Goal: Complete application form

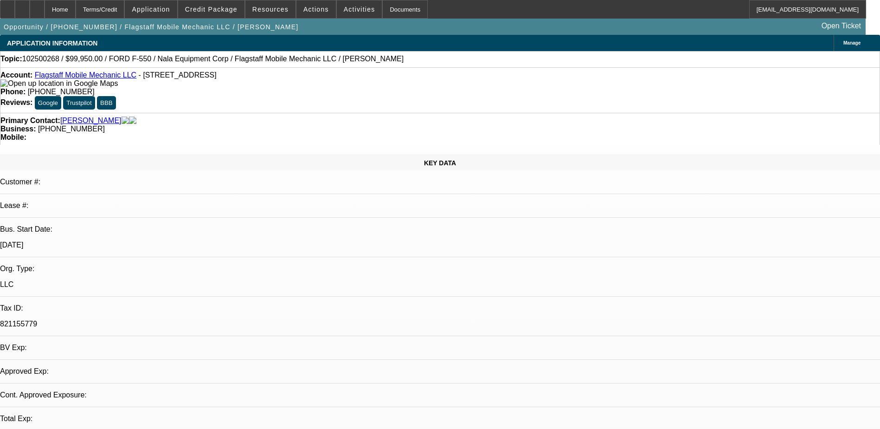
select select "0"
select select "6"
select select "0"
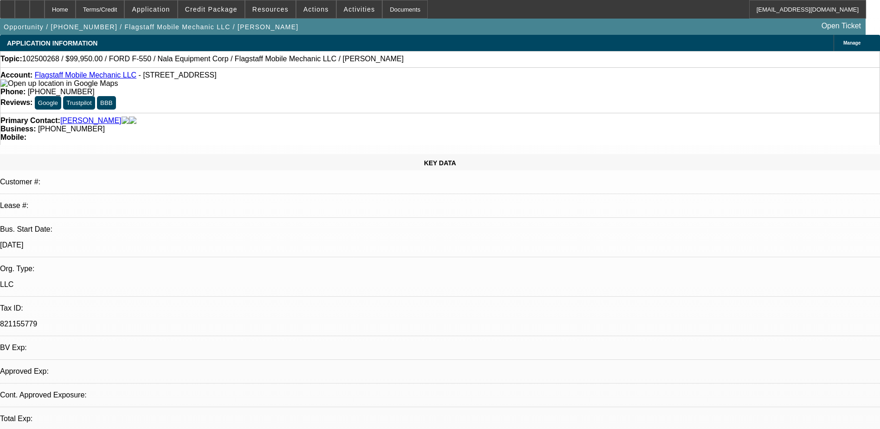
select select "0"
select select "6"
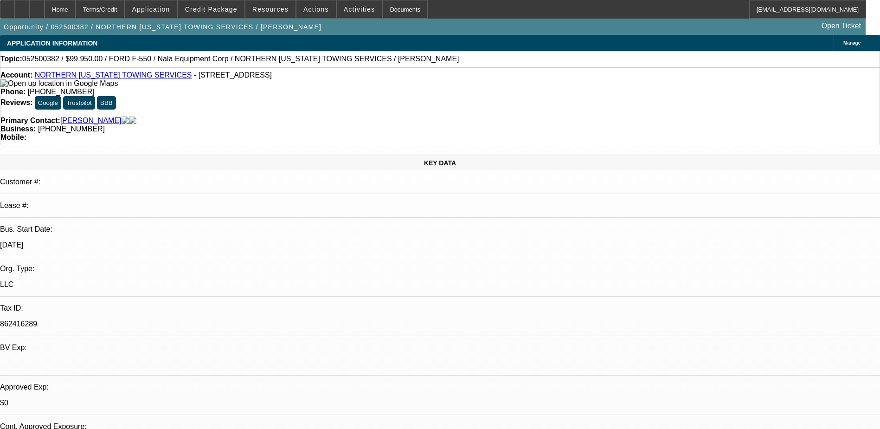
select select "0"
select select "2"
select select "0.1"
select select "4"
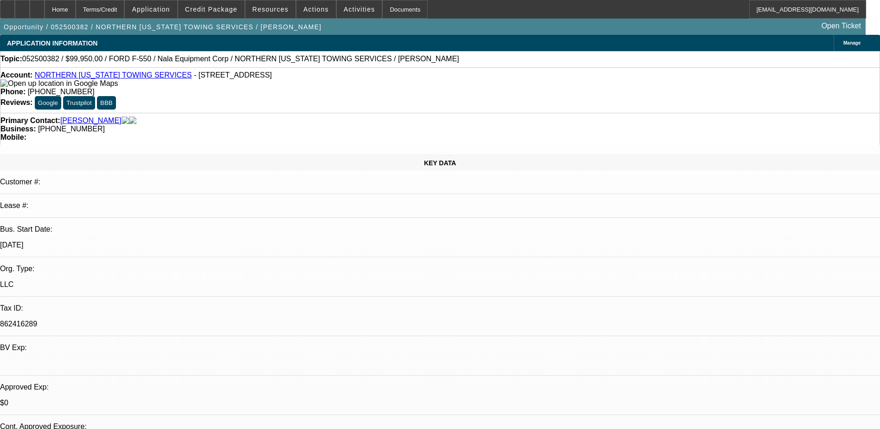
select select "0"
select select "2"
select select "0.1"
select select "4"
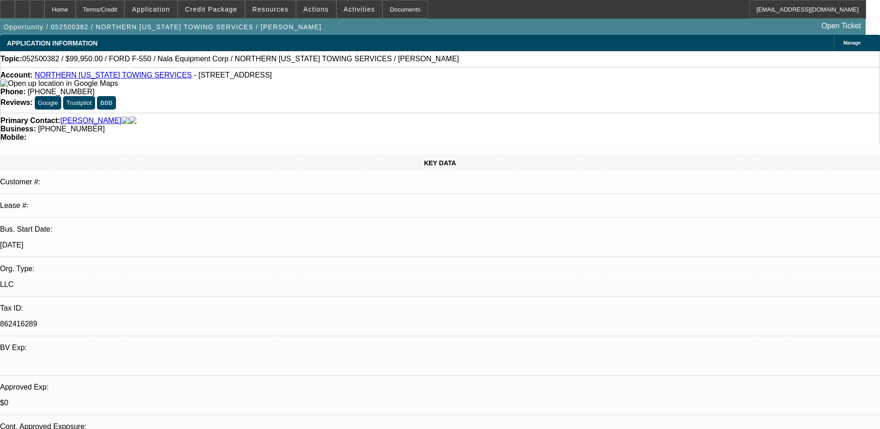
select select "0"
select select "2"
select select "0.1"
select select "4"
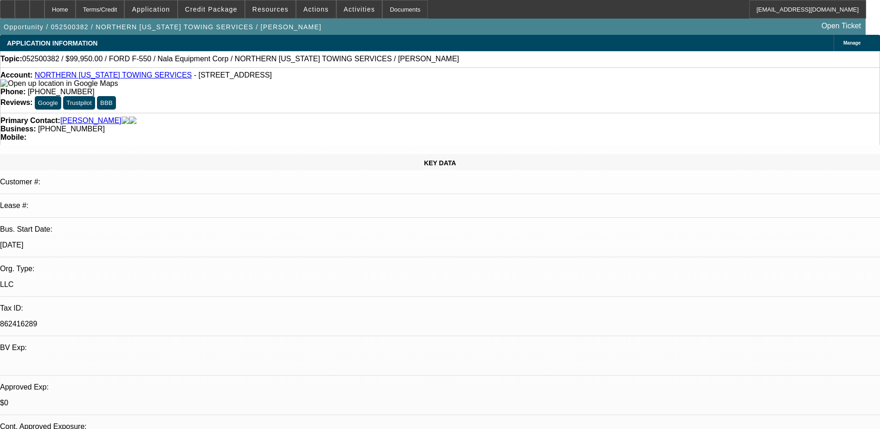
select select "0.1"
select select "0"
select select "0.1"
select select "4"
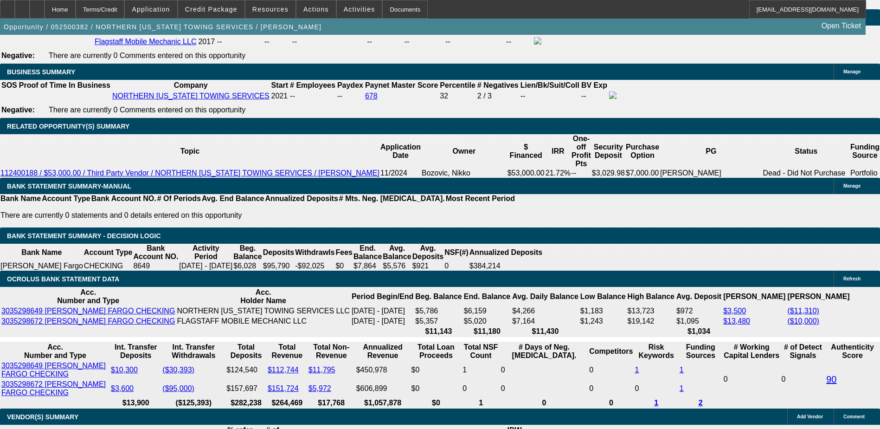
scroll to position [1531, 0]
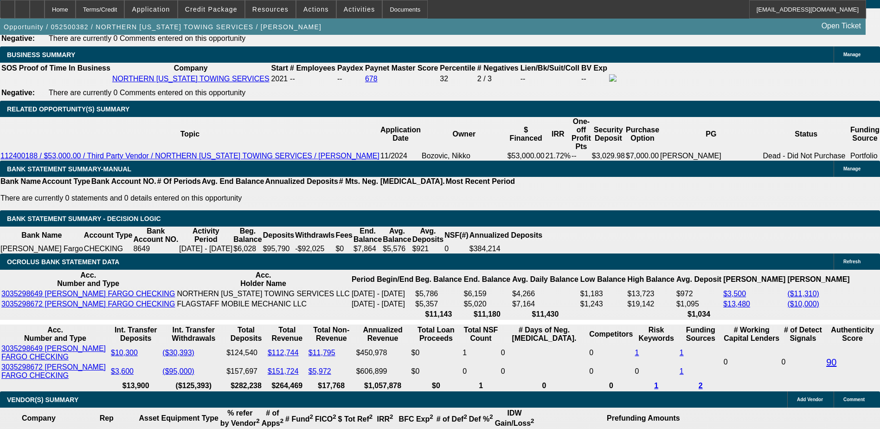
select select "0.1"
type input "$9,995.00"
type input "UNKNOWN"
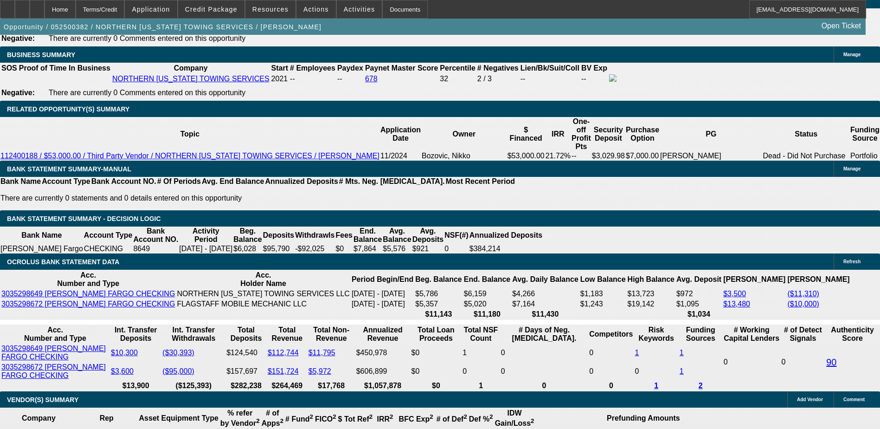
type input "$2,140.02"
type input "$4,280.04"
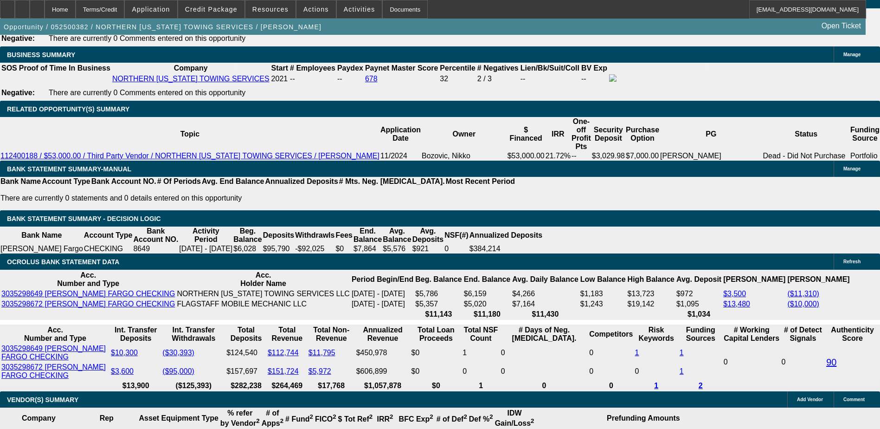
type input "48"
type input "$23,195.89"
type input "$46,391.78"
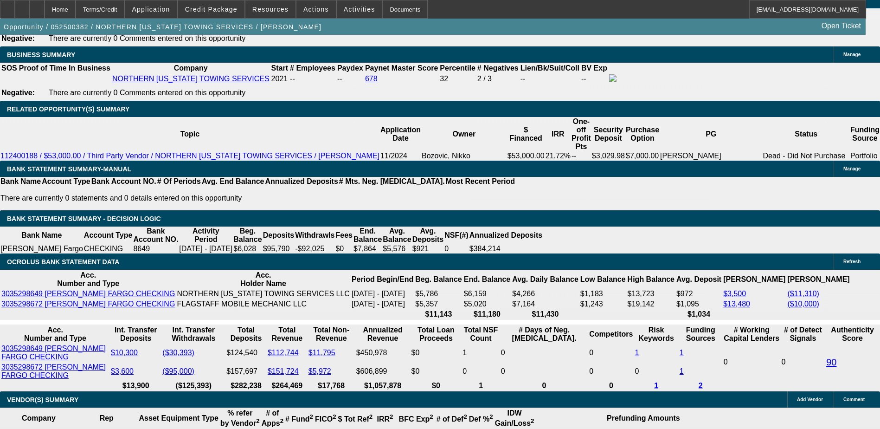
type input "$2,503.51"
type input "$5,007.02"
type input "48"
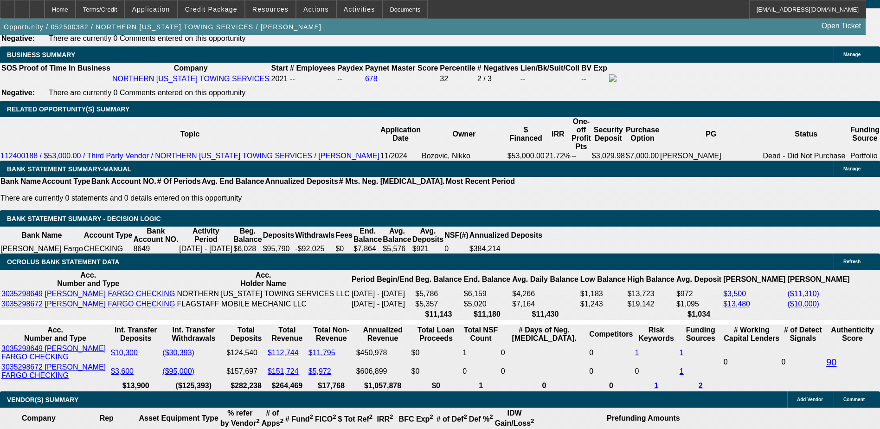
type input "2"
type input "$4.00"
type input "2495"
type input "14.8"
type input "$4,990.00"
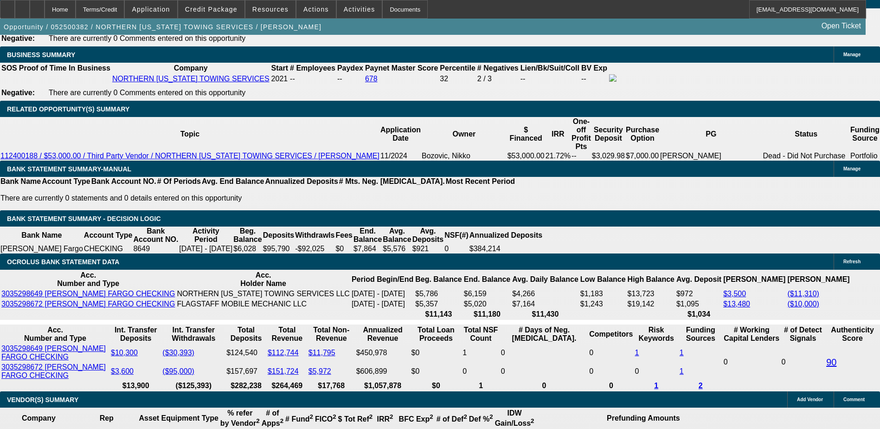
type input "$2,495.00"
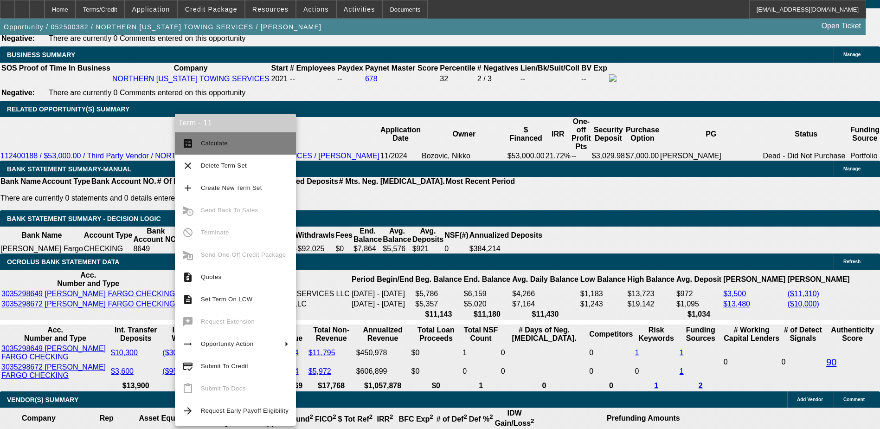
click at [212, 140] on span "Calculate" at bounding box center [214, 143] width 27 height 7
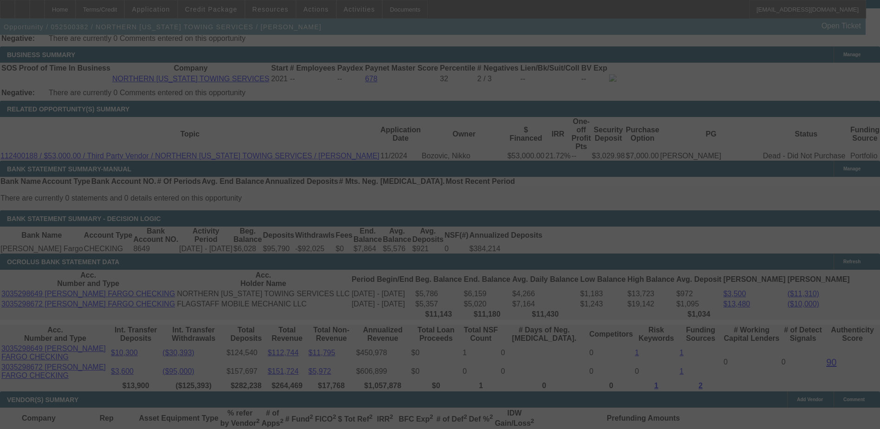
select select "0.1"
select select "2"
select select "0.1"
select select "4"
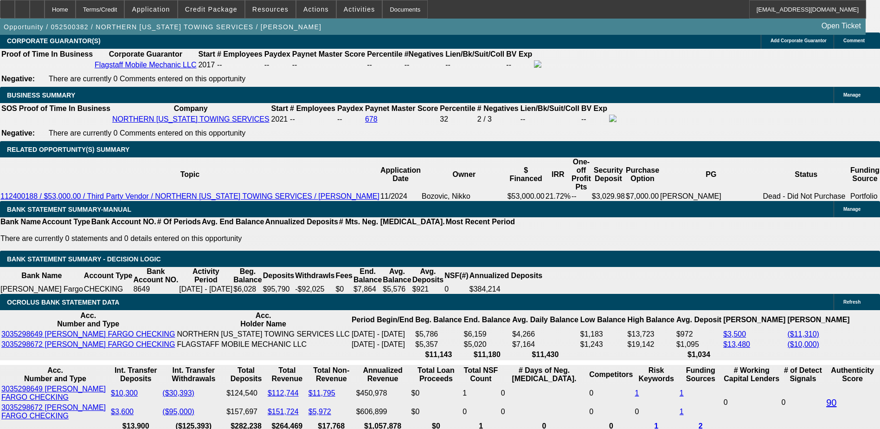
scroll to position [1474, 0]
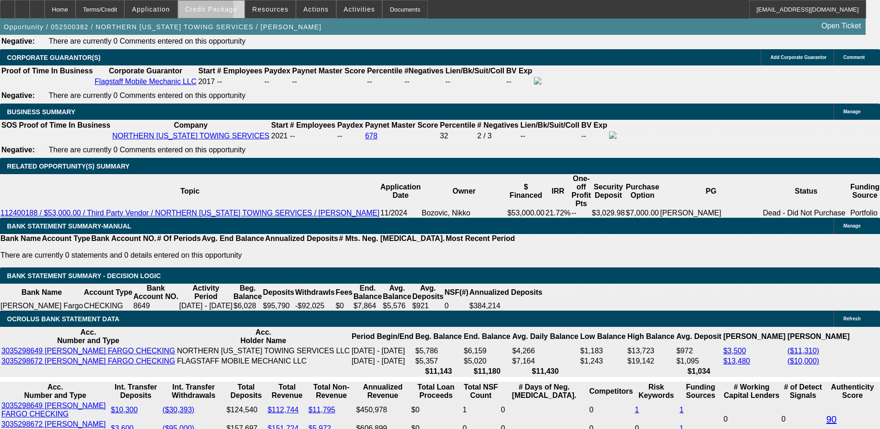
click at [205, 11] on span "Credit Package" at bounding box center [211, 9] width 52 height 7
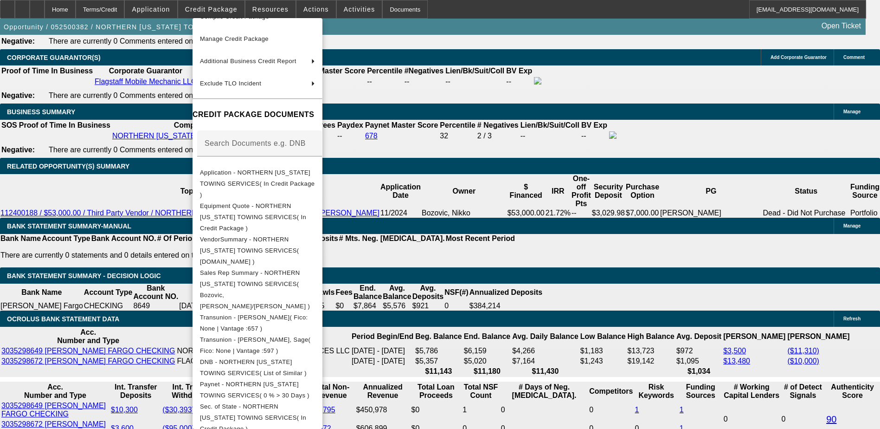
scroll to position [139, 0]
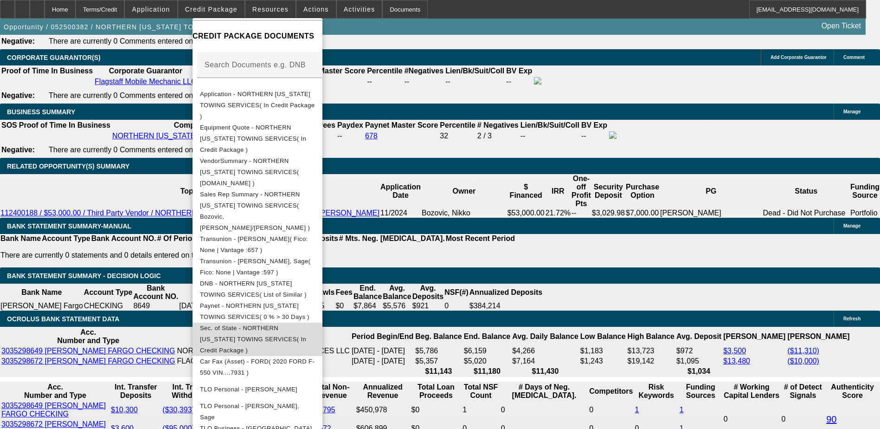
click at [282, 323] on span "Sec. of State - NORTHERN ARIZONA TOWING SERVICES( In Credit Package )" at bounding box center [257, 339] width 115 height 33
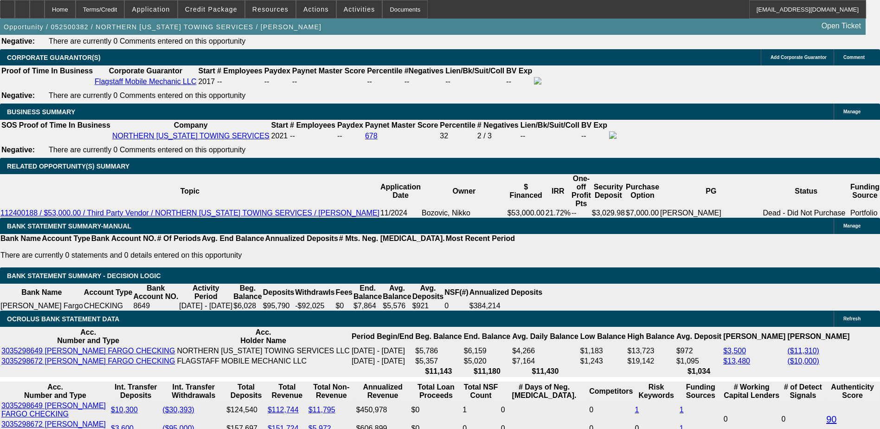
scroll to position [46, 0]
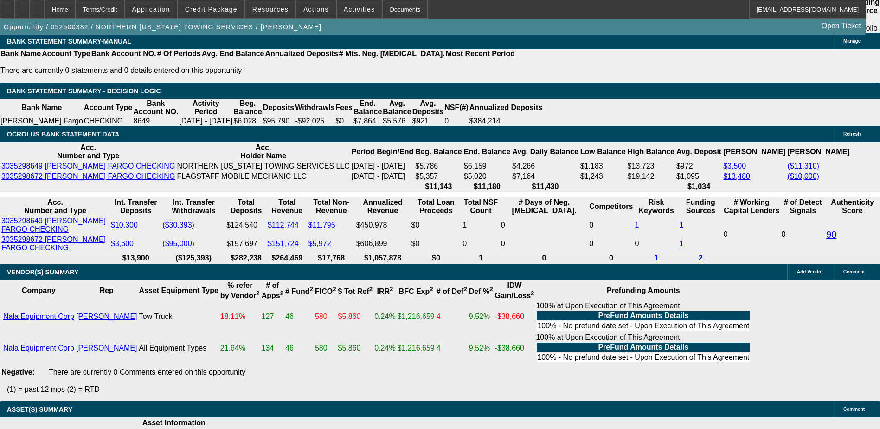
scroll to position [1660, 0]
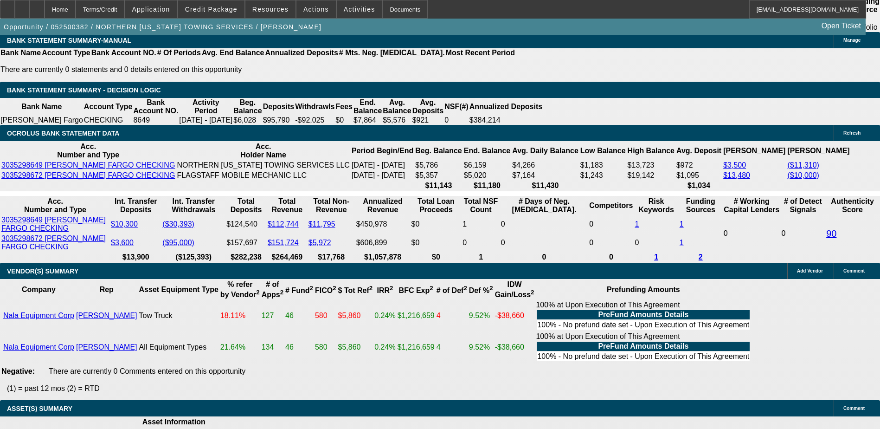
type input "25"
type input "$50.00"
type input "UNKNOWN"
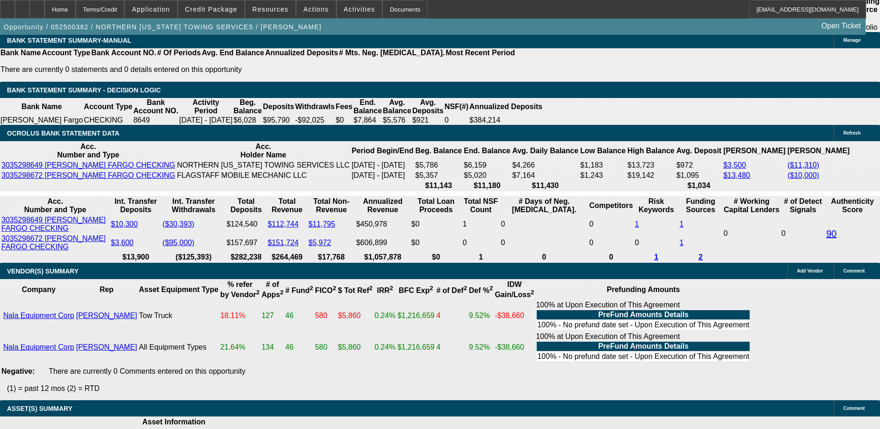
type input "2595"
type input "$5,190.00"
type input "17"
type input "$2,595.00"
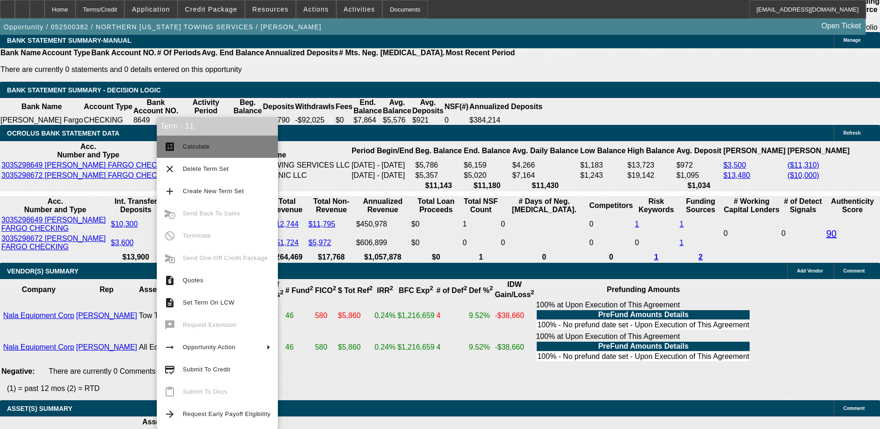
click at [194, 154] on button "calculate Calculate" at bounding box center [217, 147] width 121 height 22
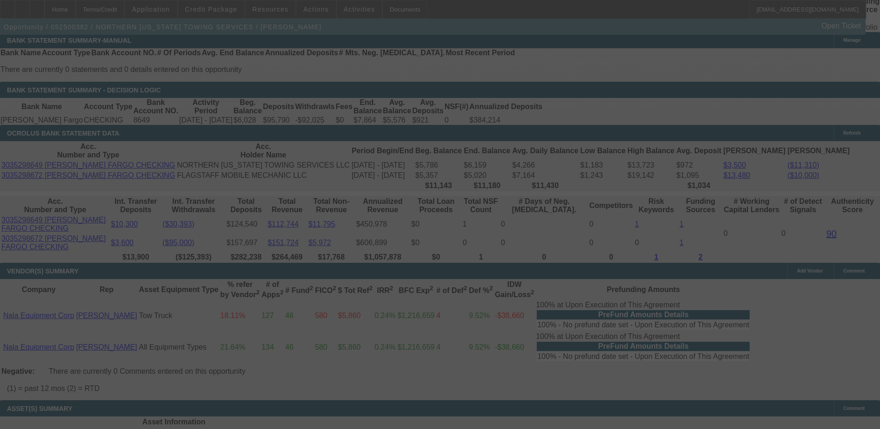
select select "0.1"
select select "2"
select select "0.1"
select select "4"
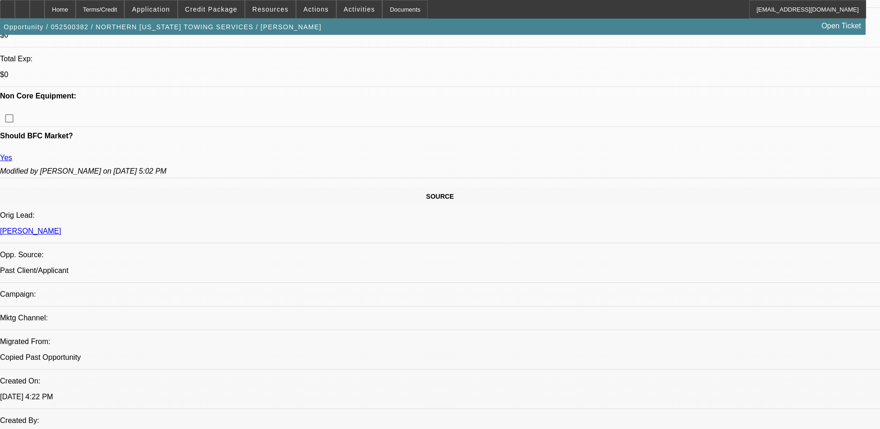
scroll to position [314, 0]
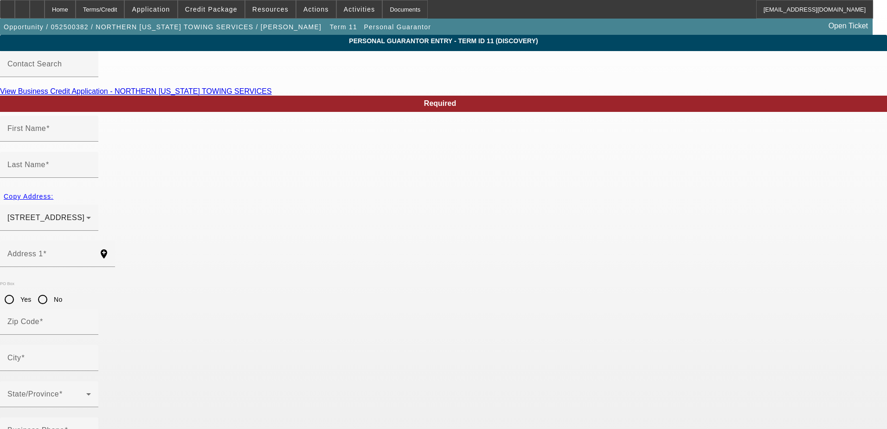
type input "Michael"
type input "Faul"
type input "3044 Mesa Trl"
radio input "true"
type input "86005"
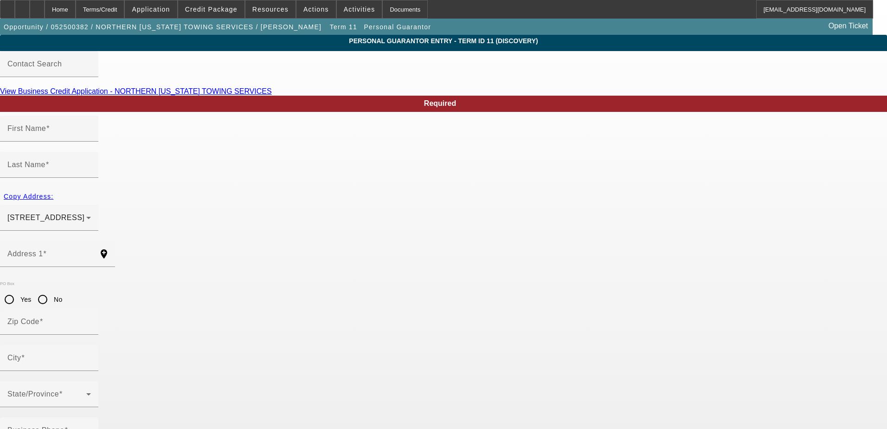
type input "Flagstaff"
type input "[PHONE_NUMBER]"
type input "100"
type input "601-23-0057"
type input "naztow928@gmail.com"
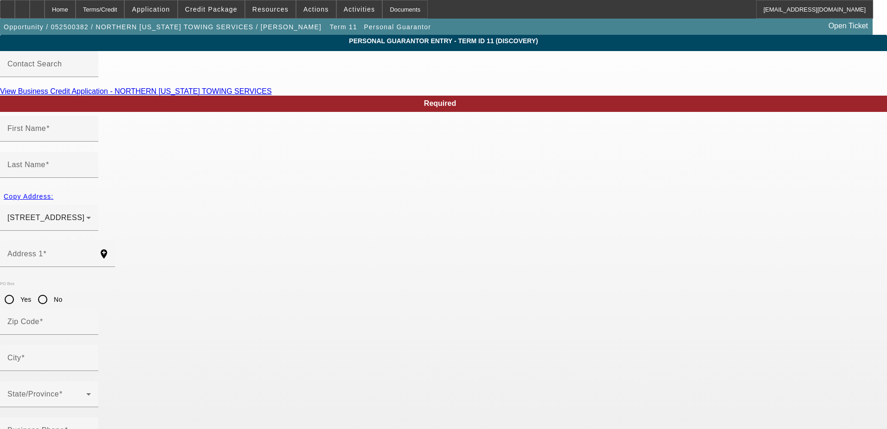
type input "Faul"
type input "50"
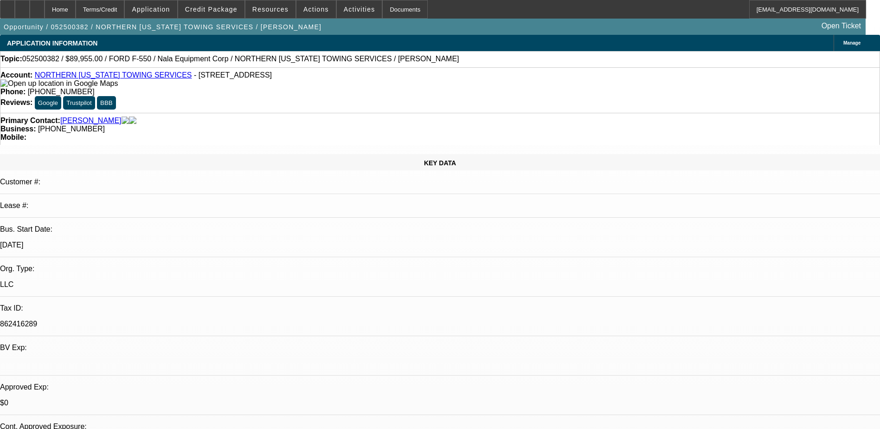
select select "0.1"
select select "2"
select select "0.1"
select select "4"
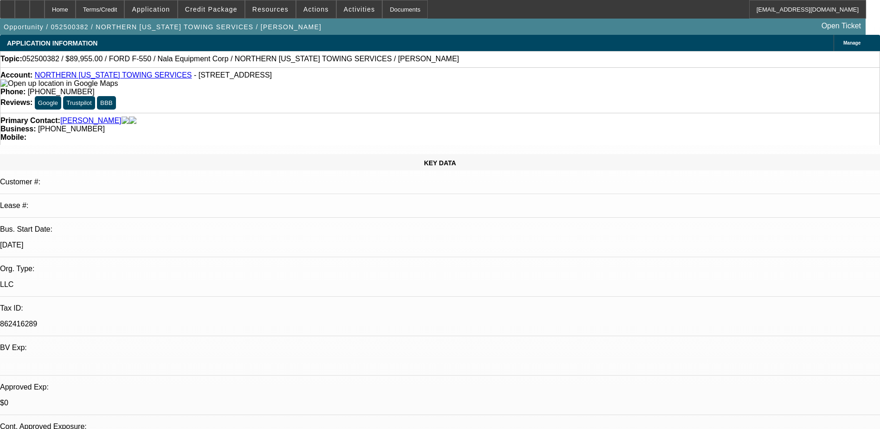
select select "0"
select select "2"
select select "0.1"
select select "4"
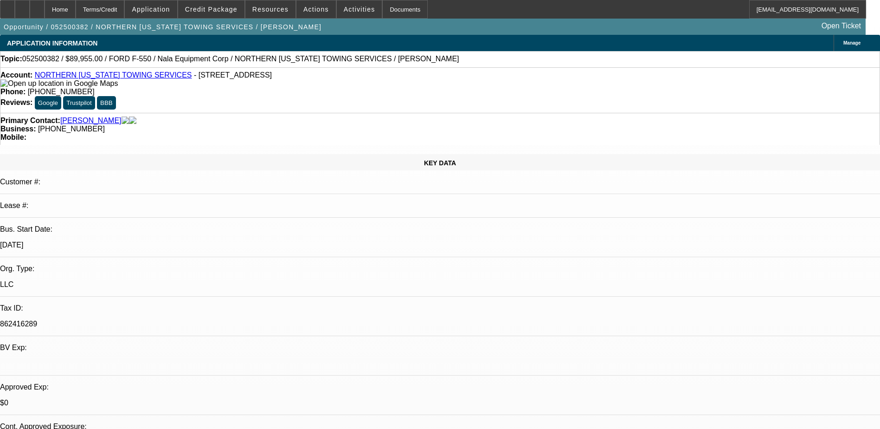
select select "0"
select select "2"
select select "0.1"
select select "4"
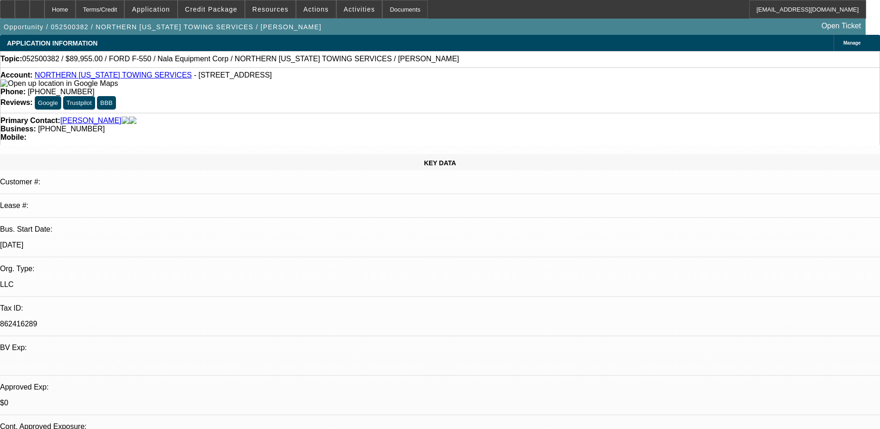
select select "0.1"
select select "0"
select select "0.1"
select select "4"
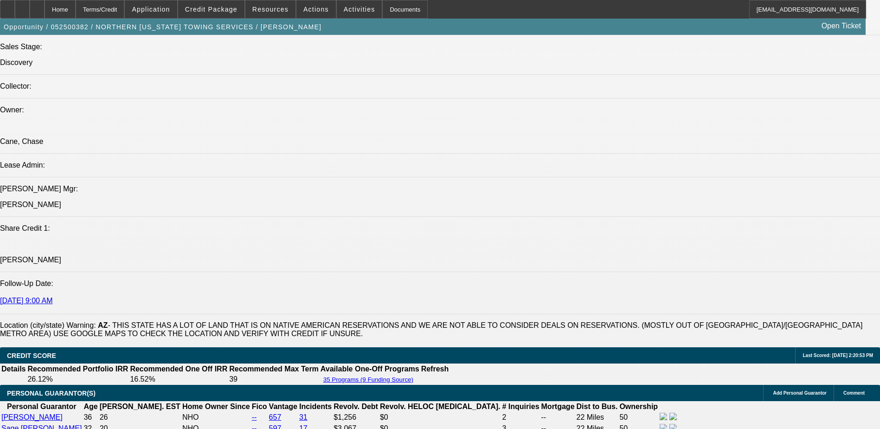
scroll to position [1074, 0]
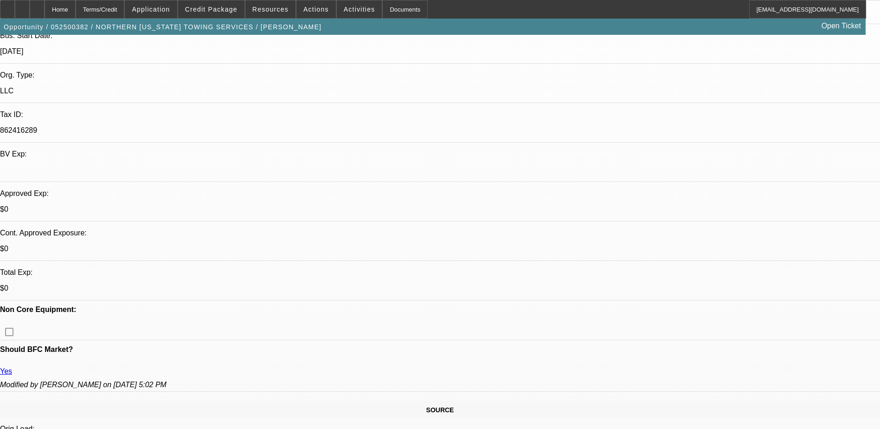
scroll to position [193, 0]
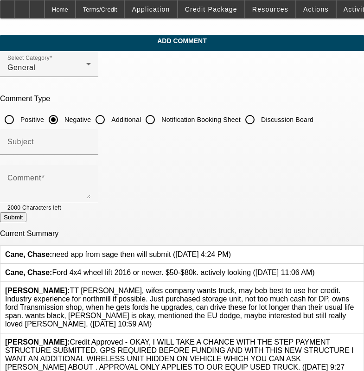
click at [110, 123] on input "Additional" at bounding box center [100, 119] width 19 height 19
radio input "true"
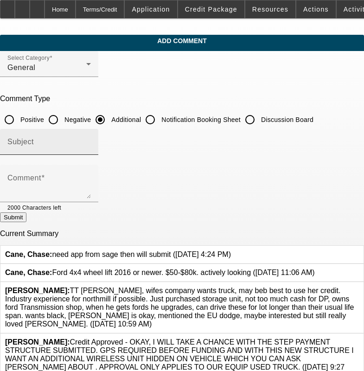
click at [91, 148] on input "Subject" at bounding box center [49, 145] width 84 height 11
type input "Write Up"
